Goal: Find specific page/section

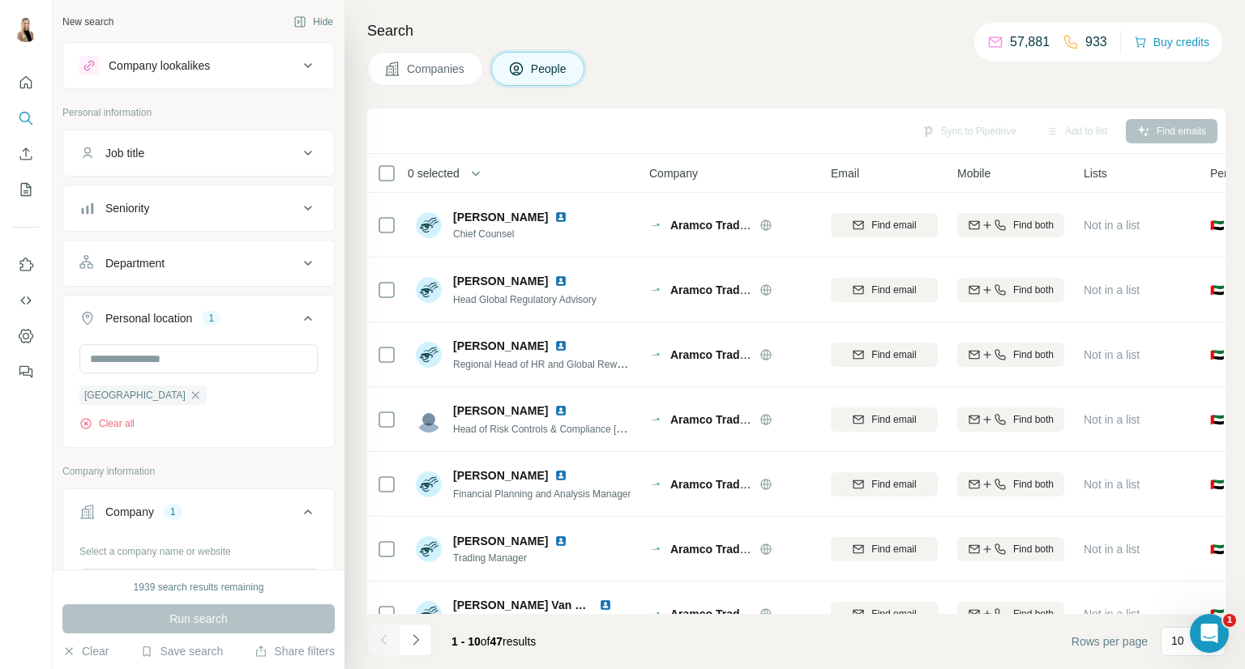
scroll to position [233, 0]
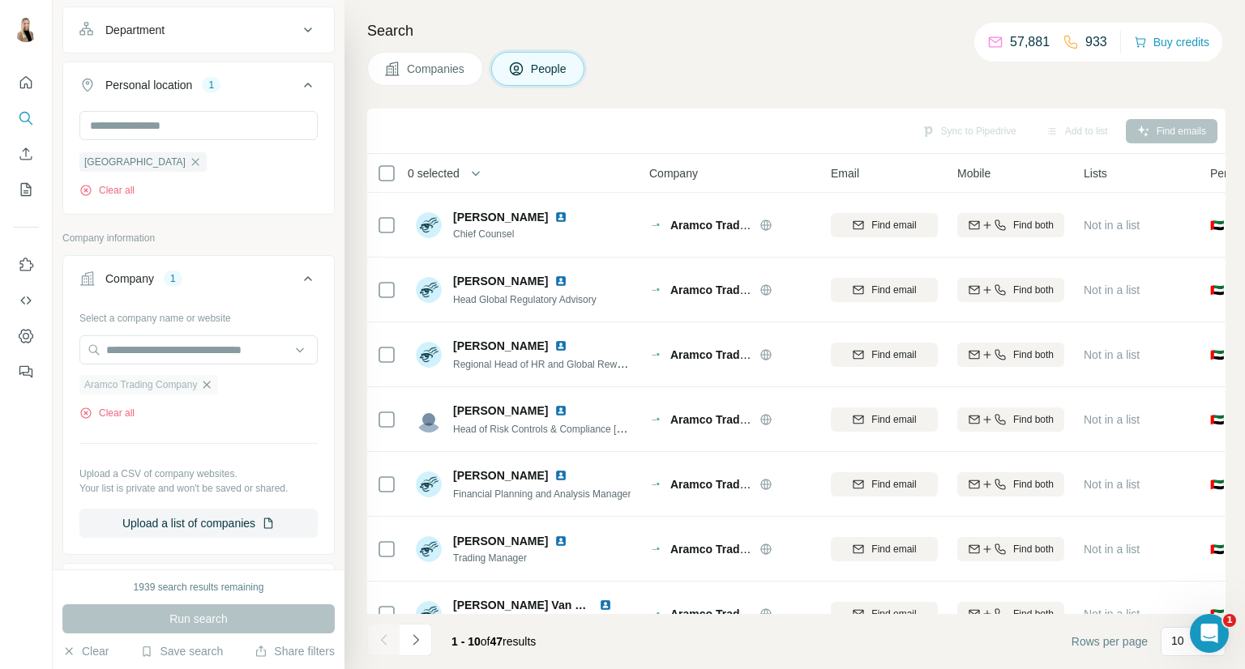
click at [213, 380] on icon "button" at bounding box center [206, 384] width 13 height 13
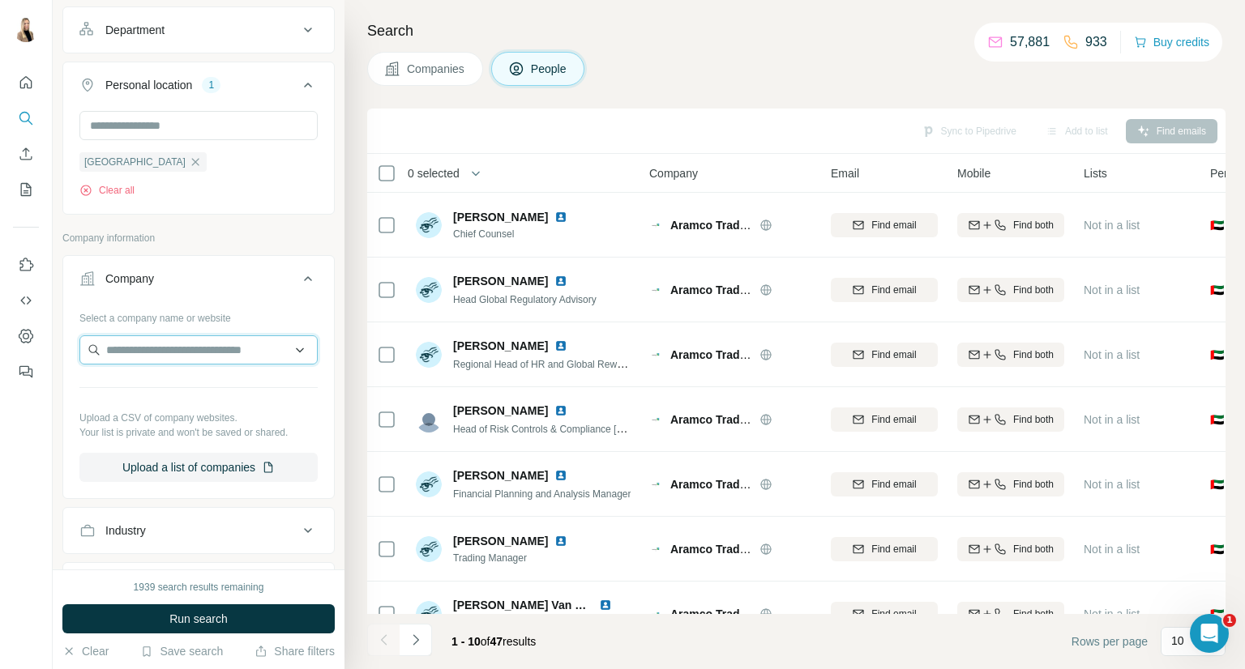
click at [224, 348] on input "text" at bounding box center [198, 349] width 238 height 29
type input "**********"
